Goal: Task Accomplishment & Management: Use online tool/utility

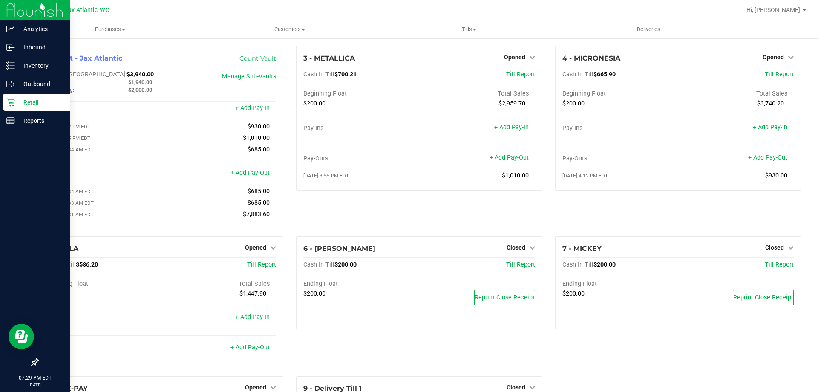
click at [13, 104] on icon at bounding box center [10, 102] width 9 height 9
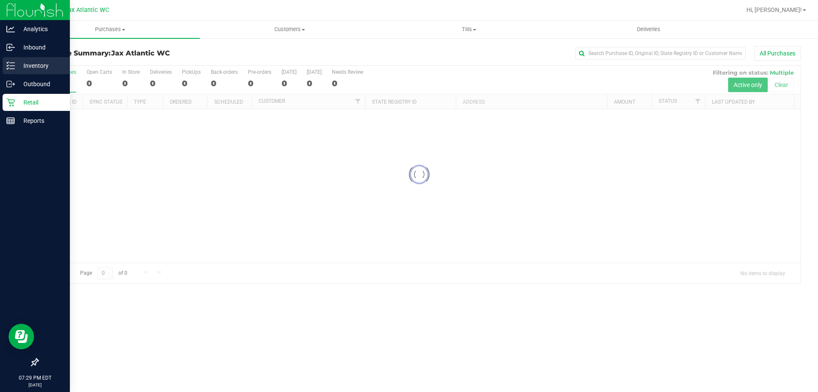
click at [27, 68] on p "Inventory" at bounding box center [40, 66] width 51 height 10
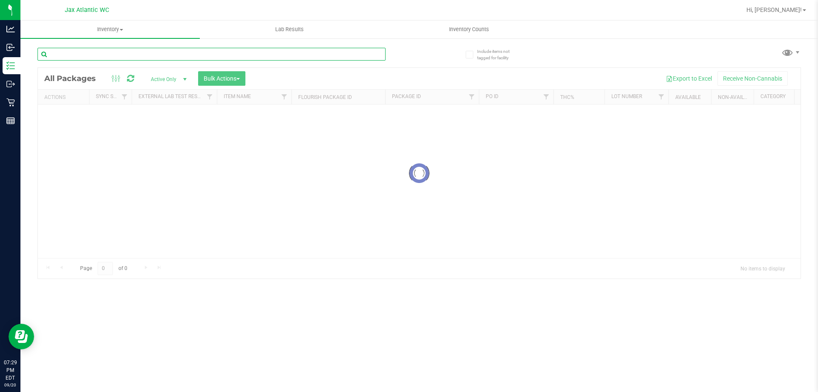
drag, startPoint x: 135, startPoint y: 49, endPoint x: 121, endPoint y: 57, distance: 15.7
click at [136, 49] on input "text" at bounding box center [212, 54] width 348 height 13
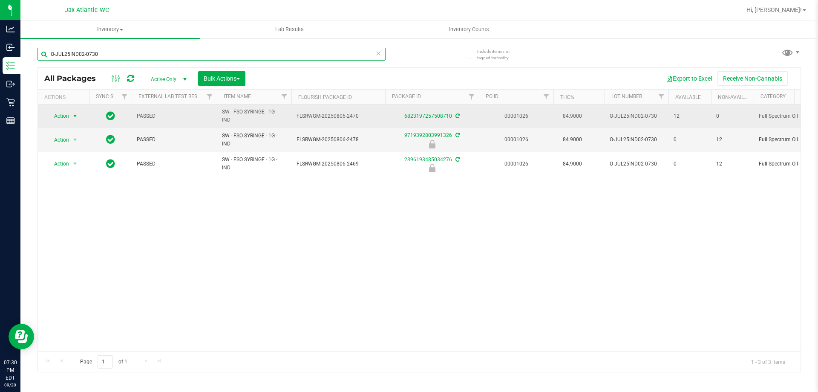
type input "O-JUL25IND02-0730"
click at [76, 115] on span "select" at bounding box center [75, 116] width 7 height 7
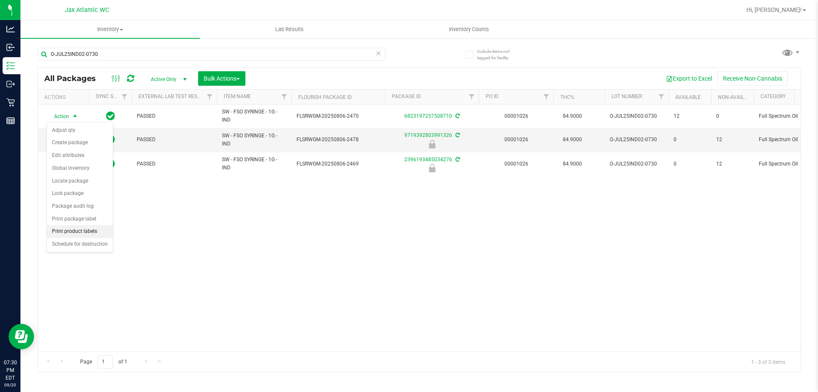
click at [78, 228] on li "Print product labels" at bounding box center [80, 231] width 66 height 13
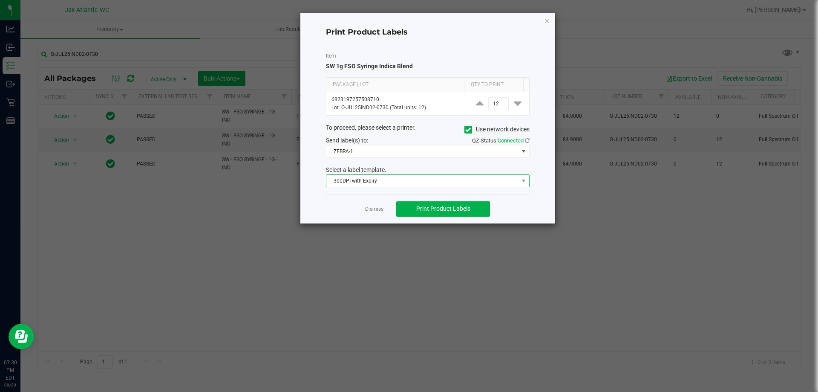
click at [365, 183] on span "300DPI with Expiry" at bounding box center [423, 181] width 192 height 12
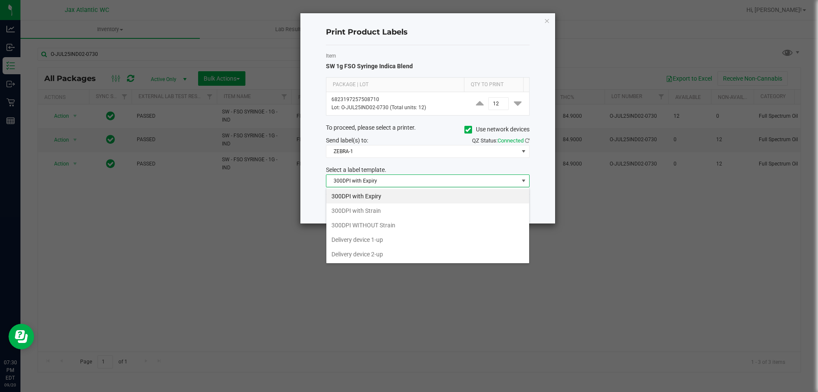
scroll to position [13, 204]
click at [357, 209] on li "300DPI with Strain" at bounding box center [428, 210] width 203 height 14
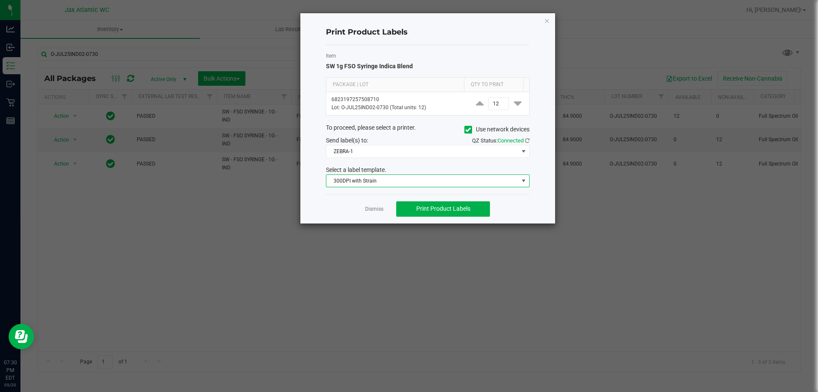
click at [367, 158] on div "Item SW 1g FSO Syringe Indica Blend Package | Lot Qty to Print 6823197257508710…" at bounding box center [428, 119] width 204 height 149
click at [373, 150] on span "ZEBRA-1" at bounding box center [423, 151] width 192 height 12
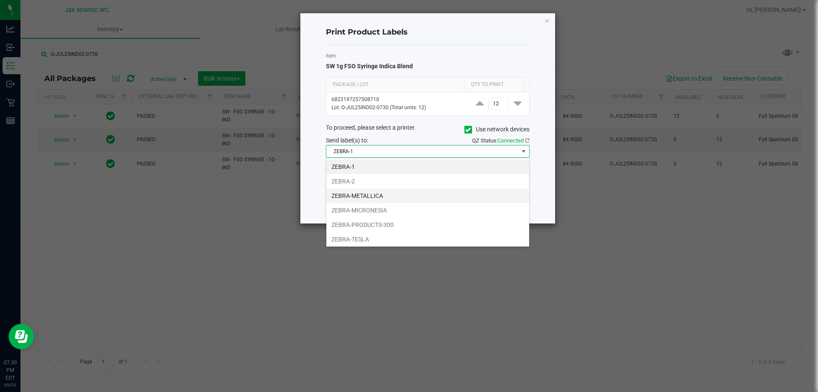
click at [373, 196] on li "ZEBRA-METALLICA" at bounding box center [428, 195] width 203 height 14
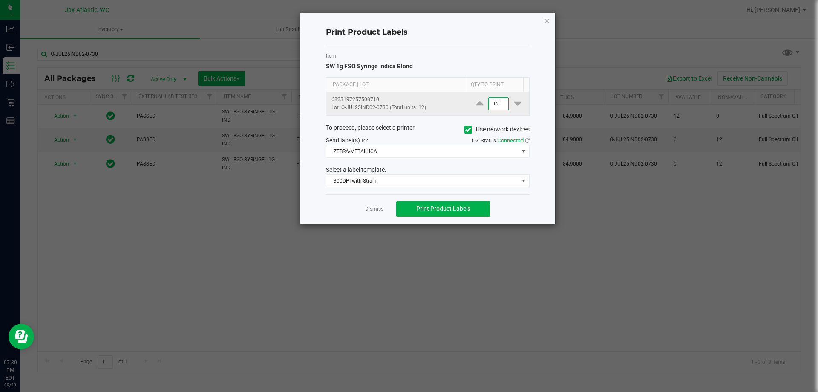
click at [491, 101] on input "12" at bounding box center [499, 104] width 20 height 12
click at [497, 100] on input "12" at bounding box center [499, 104] width 20 height 12
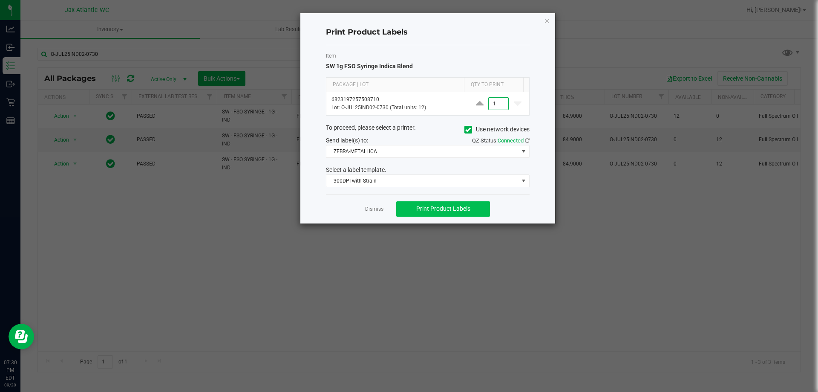
type input "1"
drag, startPoint x: 470, startPoint y: 205, endPoint x: 471, endPoint y: 210, distance: 4.5
click at [468, 205] on span "Print Product Labels" at bounding box center [443, 208] width 54 height 7
click at [377, 209] on link "Dismiss" at bounding box center [374, 208] width 18 height 7
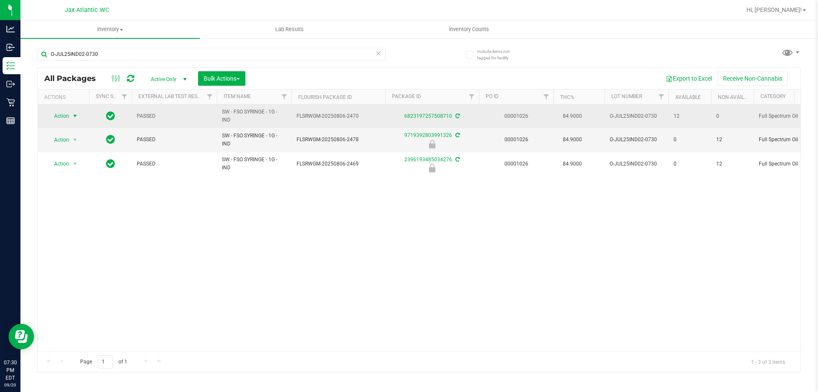
click at [85, 115] on td "Action Action Adjust qty Create package Edit attributes Global inventory Locate…" at bounding box center [63, 115] width 51 height 23
click at [75, 116] on span "select" at bounding box center [75, 116] width 7 height 7
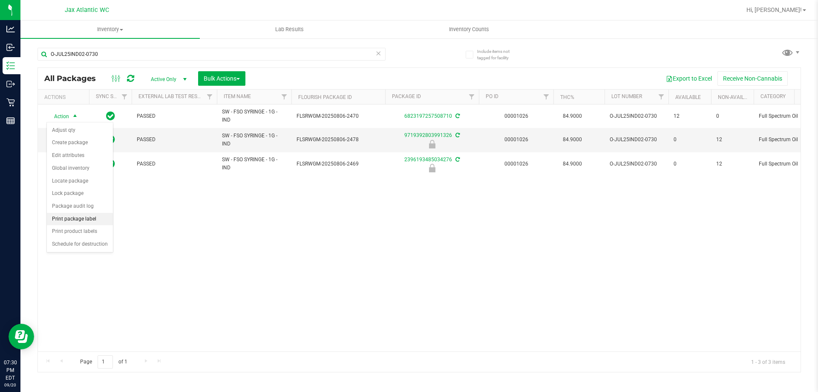
click at [84, 217] on li "Print package label" at bounding box center [80, 219] width 66 height 13
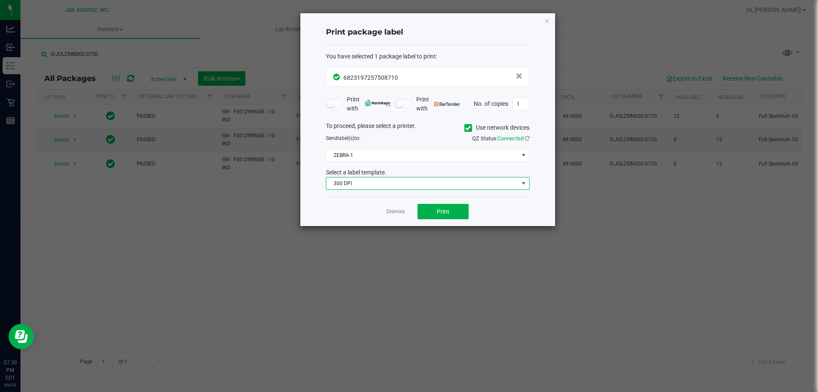
click at [364, 180] on span "300 DPI" at bounding box center [423, 183] width 192 height 12
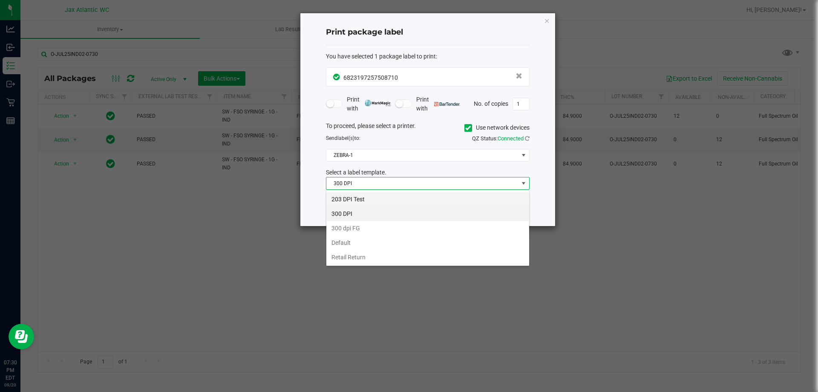
click at [363, 199] on li "203 DPI Test" at bounding box center [428, 199] width 203 height 14
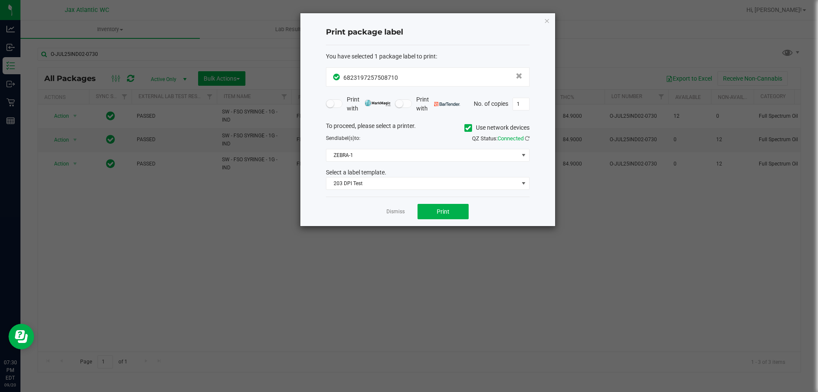
click at [394, 166] on div "To proceed, please select a printer. Use network devices Send label(s) to: QZ S…" at bounding box center [428, 155] width 204 height 69
click at [382, 152] on span "ZEBRA-1" at bounding box center [423, 155] width 192 height 12
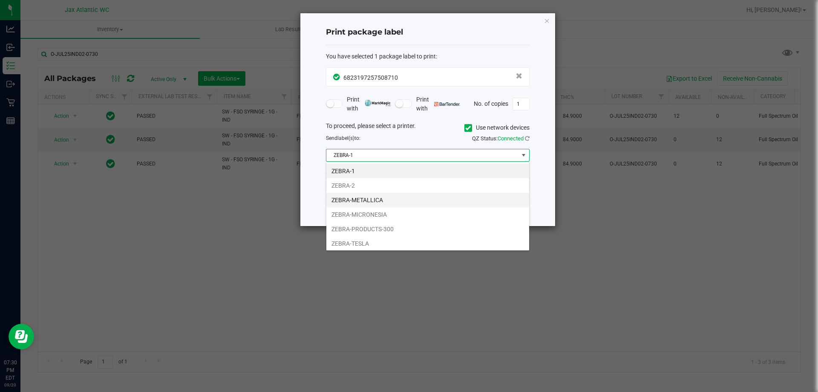
click at [370, 202] on li "ZEBRA-METALLICA" at bounding box center [428, 200] width 203 height 14
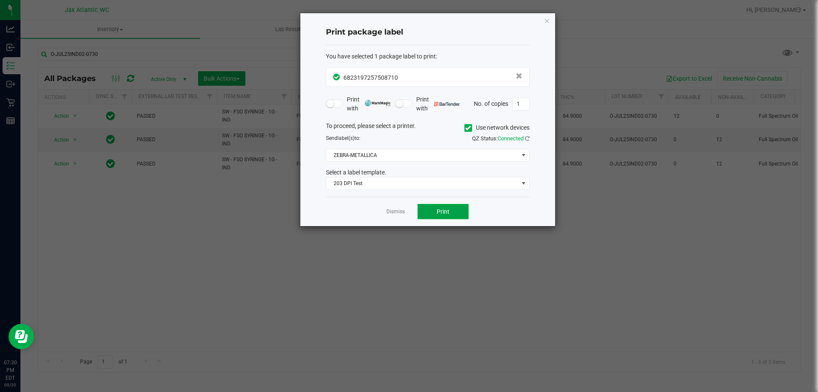
click at [441, 215] on span "Print" at bounding box center [443, 211] width 13 height 7
drag, startPoint x: 398, startPoint y: 212, endPoint x: 250, endPoint y: 41, distance: 226.1
click at [398, 212] on link "Dismiss" at bounding box center [396, 211] width 18 height 7
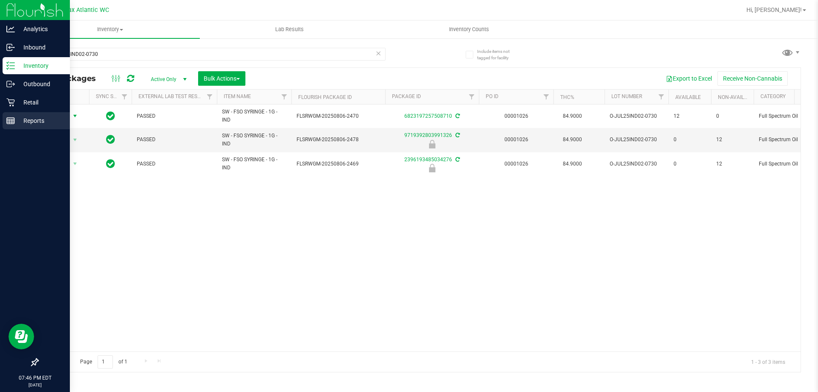
click at [12, 119] on icon at bounding box center [10, 120] width 9 height 9
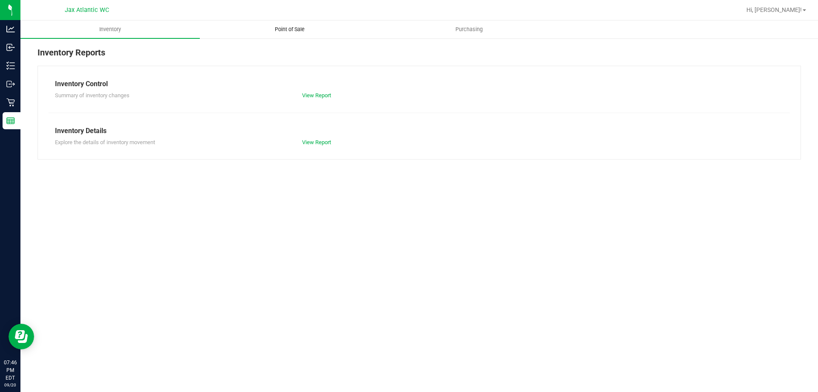
click at [284, 30] on span "Point of Sale" at bounding box center [289, 30] width 53 height 8
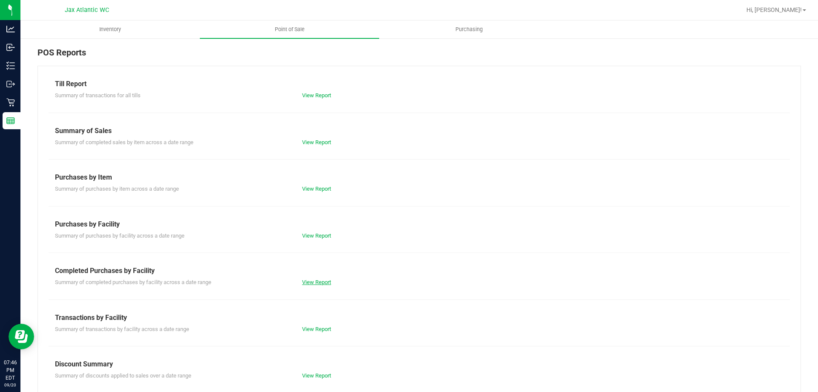
click at [314, 280] on link "View Report" at bounding box center [316, 282] width 29 height 6
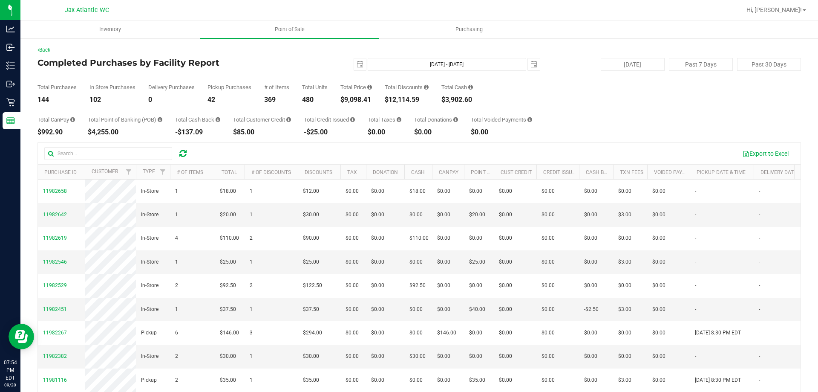
click at [262, 63] on h4 "Completed Purchases by Facility Report" at bounding box center [165, 62] width 254 height 9
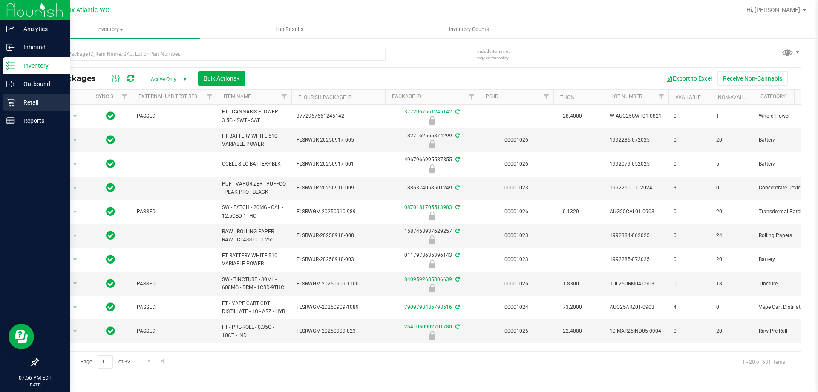
click at [19, 103] on p "Retail" at bounding box center [40, 102] width 51 height 10
